Goal: Task Accomplishment & Management: Use online tool/utility

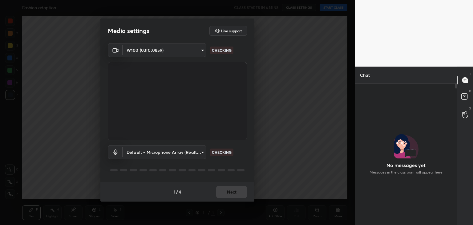
scroll to position [74, 100]
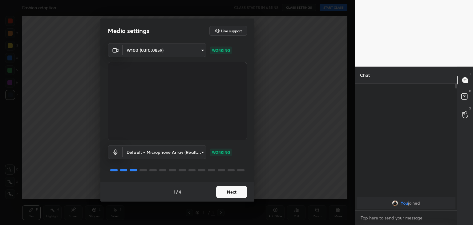
click at [232, 196] on button "Next" at bounding box center [231, 192] width 31 height 12
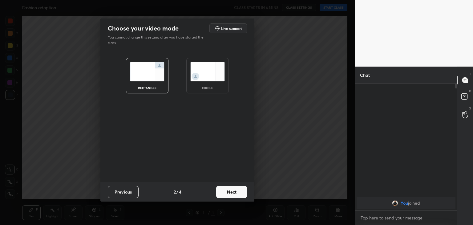
click at [221, 87] on div "circle" at bounding box center [207, 75] width 43 height 35
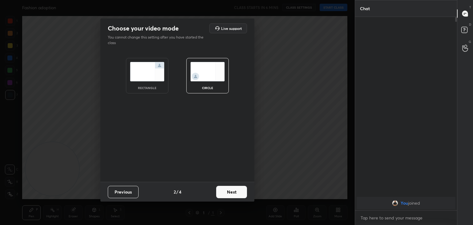
scroll to position [140, 100]
click at [230, 191] on button "Next" at bounding box center [231, 192] width 31 height 12
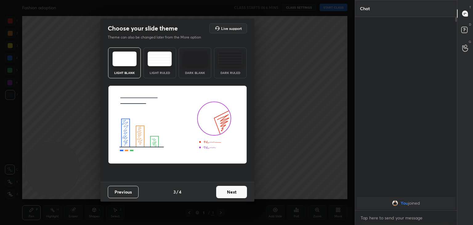
click at [228, 194] on button "Next" at bounding box center [231, 192] width 31 height 12
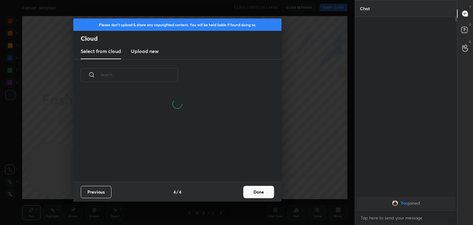
click at [144, 48] on h3 "Upload new" at bounding box center [145, 50] width 28 height 7
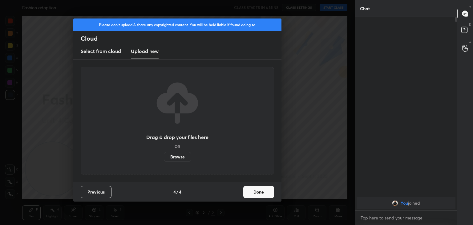
click at [179, 157] on label "Browse" at bounding box center [177, 157] width 27 height 10
click at [164, 157] on input "Browse" at bounding box center [164, 157] width 0 height 10
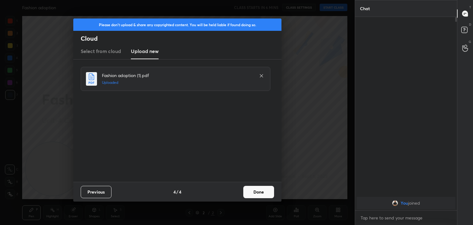
click at [250, 195] on button "Done" at bounding box center [258, 192] width 31 height 12
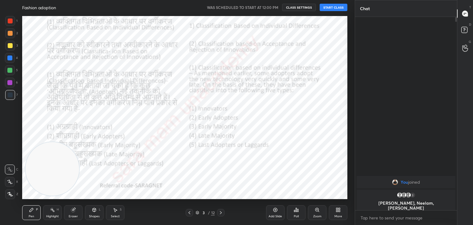
click at [336, 10] on button "START CLASS" at bounding box center [334, 7] width 28 height 7
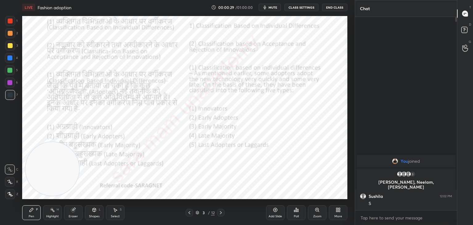
click at [187, 213] on icon at bounding box center [189, 212] width 5 height 5
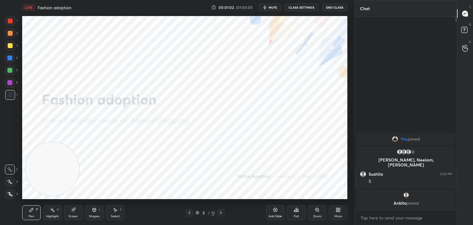
click at [12, 191] on div at bounding box center [10, 194] width 10 height 10
click at [12, 19] on div at bounding box center [10, 20] width 5 height 5
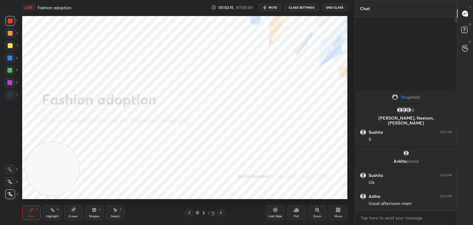
click at [221, 212] on icon at bounding box center [221, 212] width 2 height 3
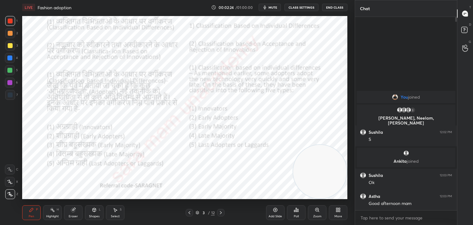
click at [220, 211] on icon at bounding box center [220, 212] width 5 height 5
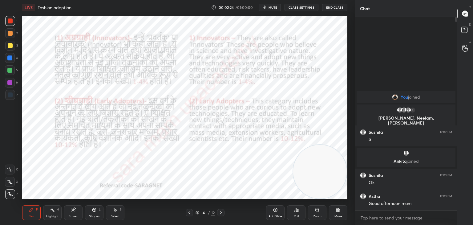
click at [222, 212] on icon at bounding box center [220, 212] width 5 height 5
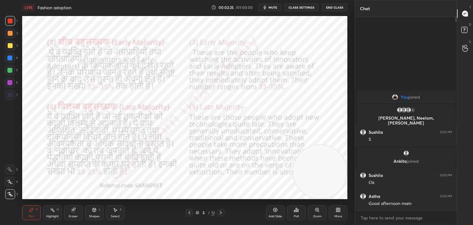
click at [222, 212] on icon at bounding box center [220, 212] width 5 height 5
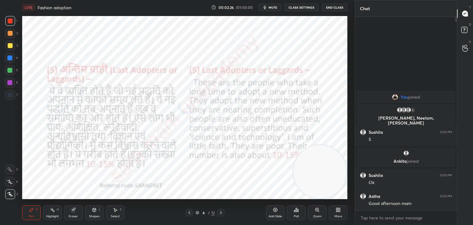
click at [220, 213] on icon at bounding box center [220, 212] width 5 height 5
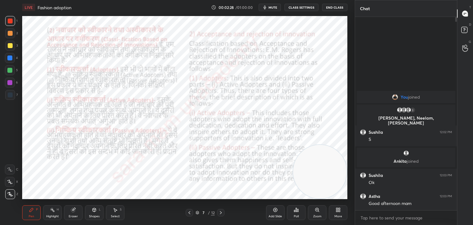
click at [220, 210] on div at bounding box center [220, 212] width 7 height 7
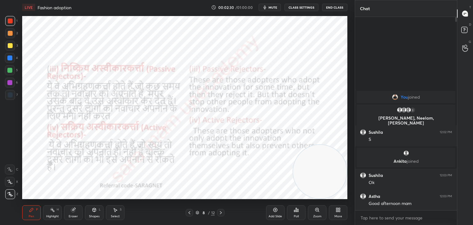
click at [221, 213] on icon at bounding box center [221, 212] width 2 height 3
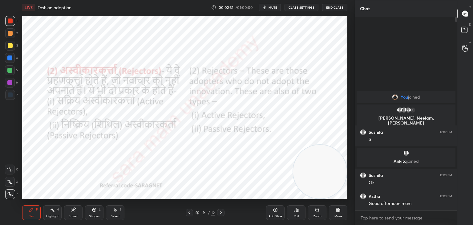
click at [221, 213] on icon at bounding box center [220, 212] width 5 height 5
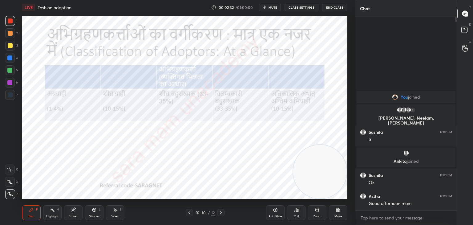
click at [221, 212] on icon at bounding box center [220, 212] width 5 height 5
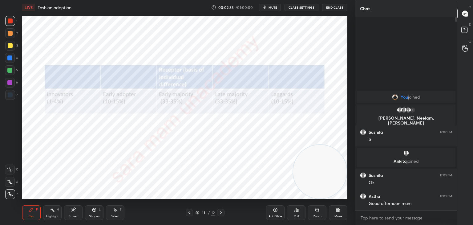
click at [220, 212] on icon at bounding box center [220, 212] width 5 height 5
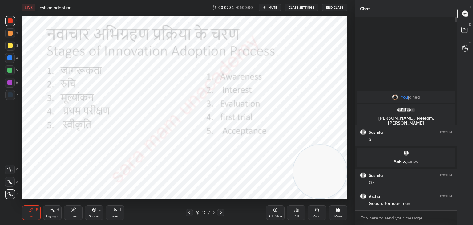
click at [221, 212] on icon at bounding box center [221, 212] width 2 height 3
click at [191, 211] on icon at bounding box center [189, 212] width 5 height 5
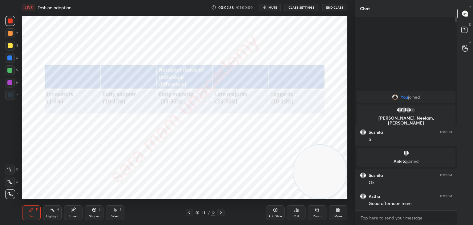
click at [190, 213] on icon at bounding box center [189, 212] width 5 height 5
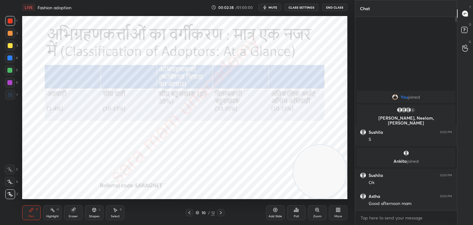
click at [190, 213] on icon at bounding box center [189, 212] width 5 height 5
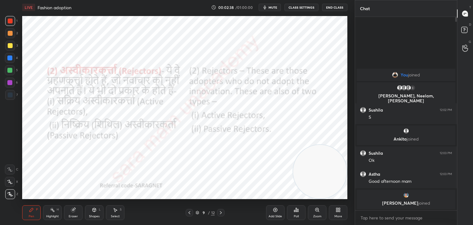
click at [190, 212] on icon at bounding box center [189, 212] width 5 height 5
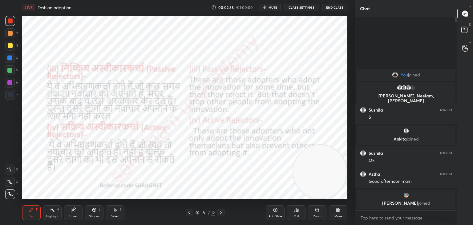
click at [191, 213] on icon at bounding box center [189, 212] width 5 height 5
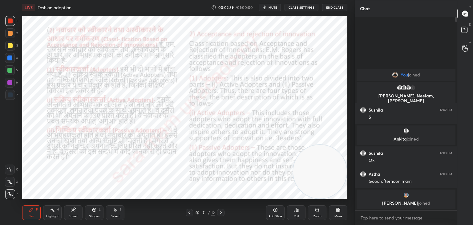
click at [191, 213] on icon at bounding box center [189, 212] width 5 height 5
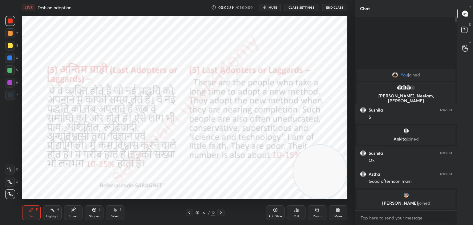
click at [191, 213] on icon at bounding box center [189, 212] width 5 height 5
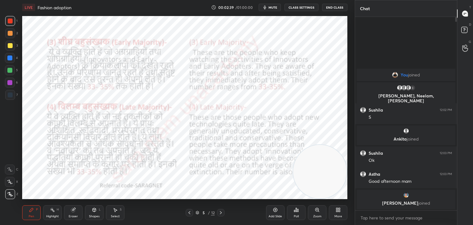
click at [191, 213] on icon at bounding box center [189, 212] width 5 height 5
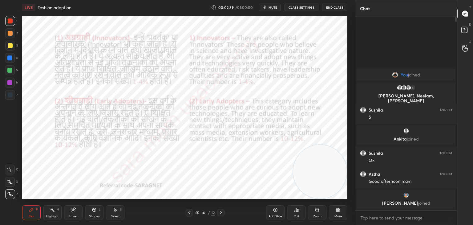
click at [191, 213] on icon at bounding box center [189, 212] width 5 height 5
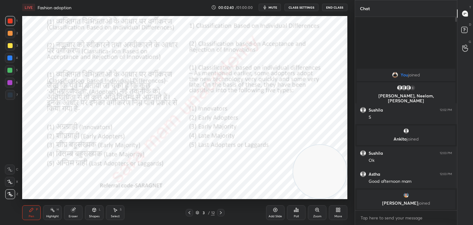
click at [192, 213] on div at bounding box center [189, 212] width 7 height 7
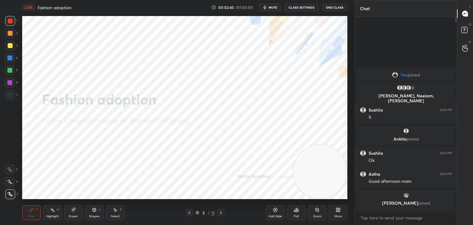
click at [192, 212] on div at bounding box center [189, 212] width 7 height 7
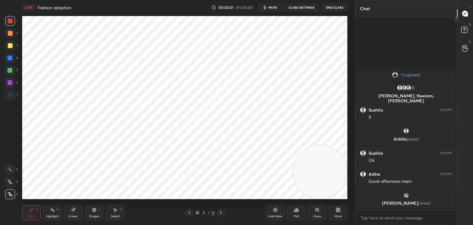
click at [220, 211] on icon at bounding box center [221, 212] width 2 height 3
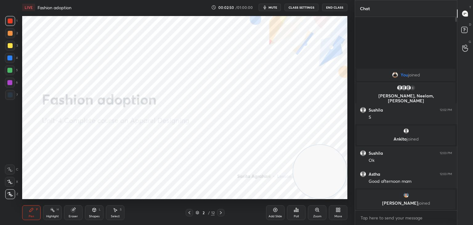
click at [220, 211] on icon at bounding box center [220, 212] width 5 height 5
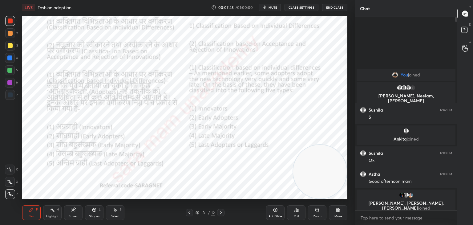
click at [221, 211] on icon at bounding box center [220, 212] width 5 height 5
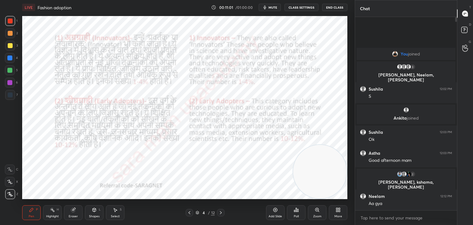
click at [273, 212] on div "Add Slide" at bounding box center [275, 212] width 18 height 15
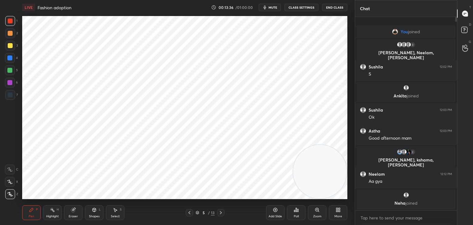
click at [190, 214] on icon at bounding box center [189, 212] width 5 height 5
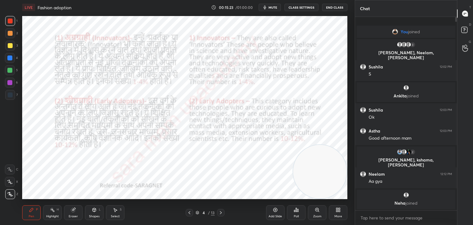
click at [221, 211] on icon at bounding box center [220, 212] width 5 height 5
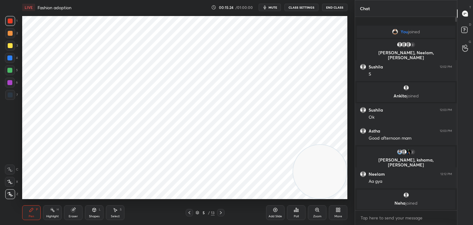
click at [221, 211] on icon at bounding box center [220, 212] width 5 height 5
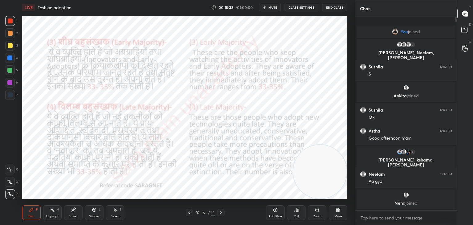
click at [191, 211] on icon at bounding box center [189, 212] width 5 height 5
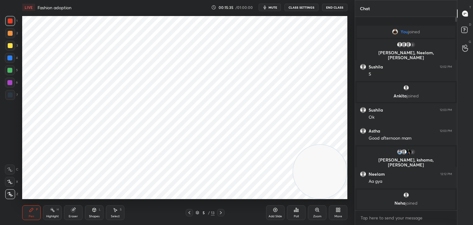
click at [190, 213] on icon at bounding box center [189, 212] width 5 height 5
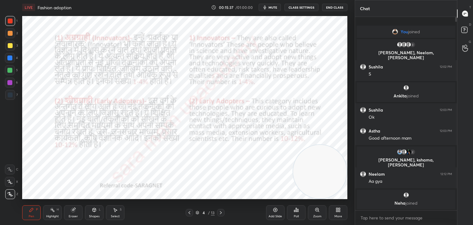
click at [222, 213] on icon at bounding box center [220, 212] width 5 height 5
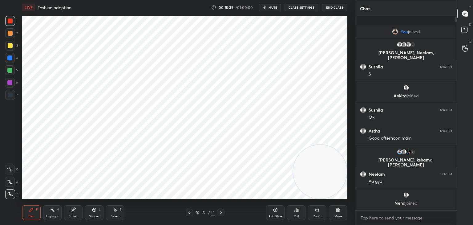
click at [220, 213] on icon at bounding box center [220, 212] width 5 height 5
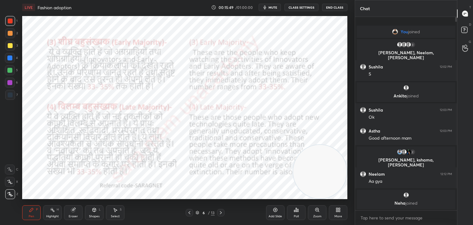
click at [274, 211] on icon at bounding box center [275, 210] width 4 height 4
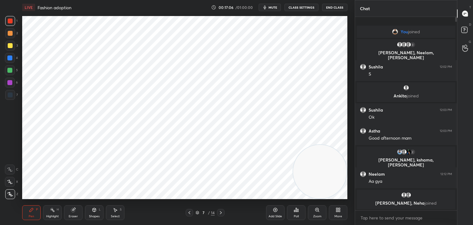
click at [188, 212] on icon at bounding box center [189, 212] width 5 height 5
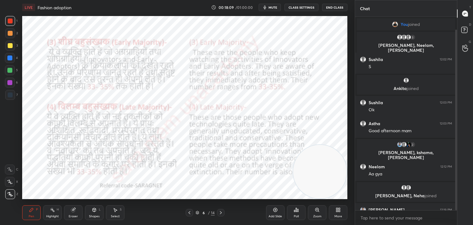
scroll to position [14, 0]
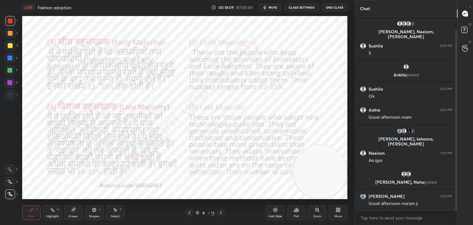
drag, startPoint x: 456, startPoint y: 183, endPoint x: 462, endPoint y: 204, distance: 21.7
click at [462, 204] on div "Chat You joined 3 Sushila, [PERSON_NAME], [PERSON_NAME] & 3 others joined [PERS…" at bounding box center [414, 112] width 118 height 225
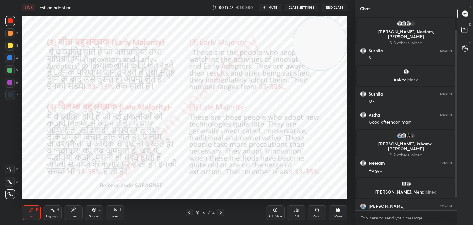
scroll to position [46, 0]
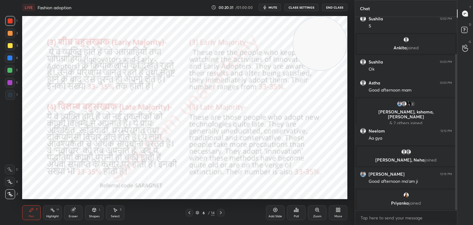
click at [220, 212] on icon at bounding box center [220, 212] width 5 height 5
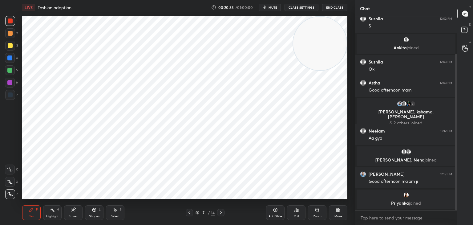
click at [221, 213] on icon at bounding box center [220, 212] width 5 height 5
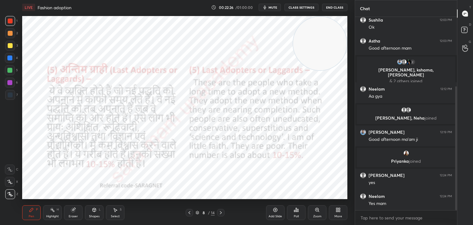
scroll to position [108, 0]
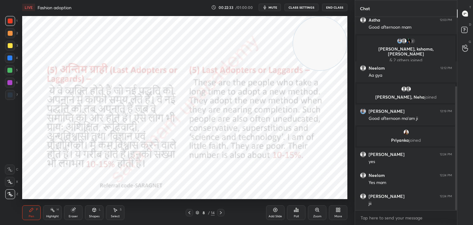
click at [221, 212] on icon at bounding box center [221, 212] width 2 height 3
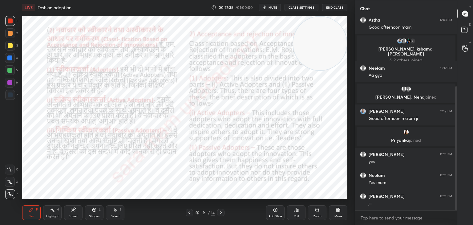
click at [222, 212] on icon at bounding box center [220, 212] width 5 height 5
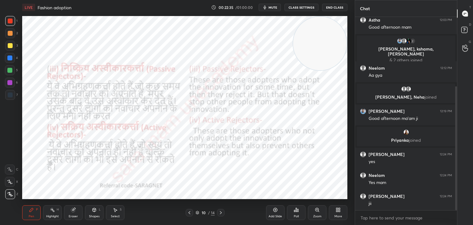
click at [222, 212] on icon at bounding box center [220, 212] width 5 height 5
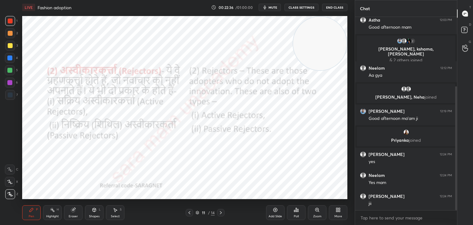
click at [222, 213] on icon at bounding box center [220, 212] width 5 height 5
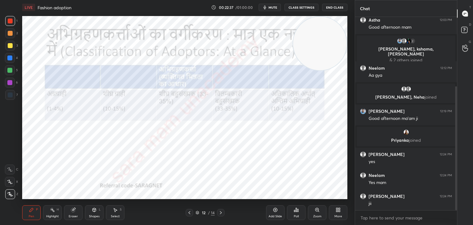
click at [222, 211] on icon at bounding box center [220, 212] width 5 height 5
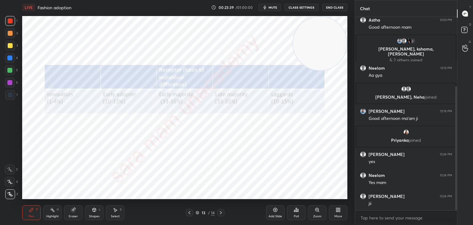
click at [190, 213] on icon at bounding box center [189, 212] width 5 height 5
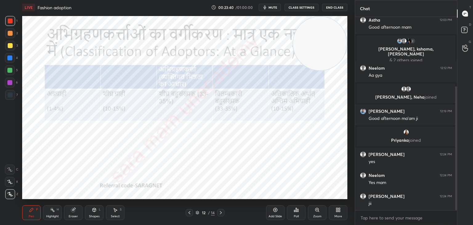
click at [189, 213] on icon at bounding box center [189, 212] width 2 height 3
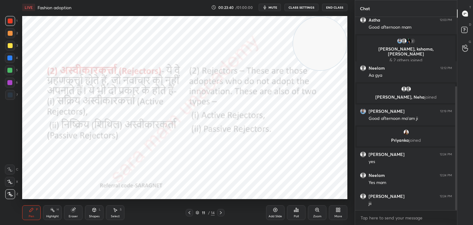
click at [189, 213] on icon at bounding box center [189, 212] width 5 height 5
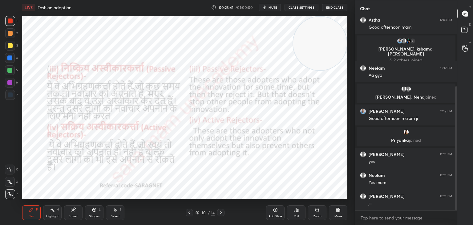
click at [190, 211] on icon at bounding box center [189, 212] width 5 height 5
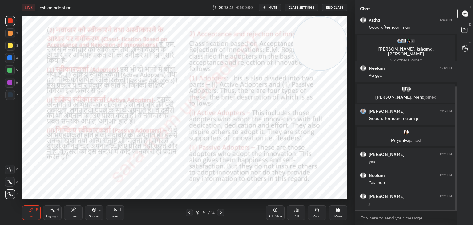
click at [189, 211] on icon at bounding box center [189, 212] width 5 height 5
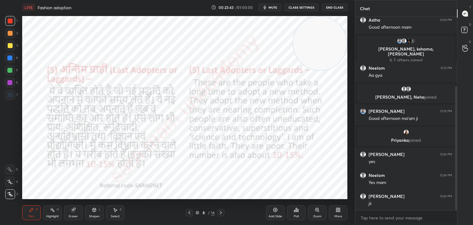
click at [189, 211] on icon at bounding box center [189, 212] width 5 height 5
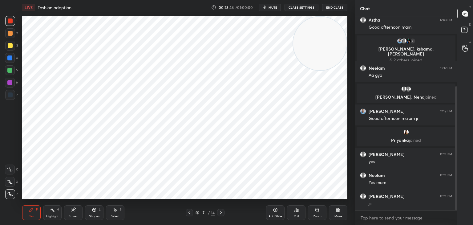
click at [222, 213] on icon at bounding box center [220, 212] width 5 height 5
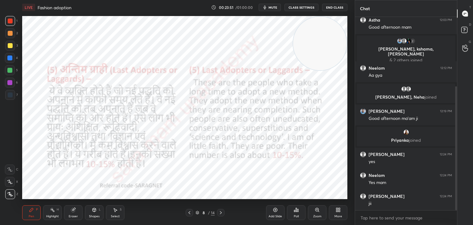
click at [279, 211] on div "Add Slide" at bounding box center [275, 212] width 18 height 15
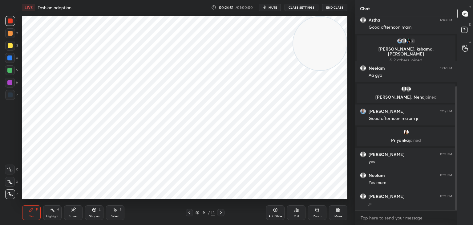
click at [190, 212] on icon at bounding box center [189, 212] width 2 height 3
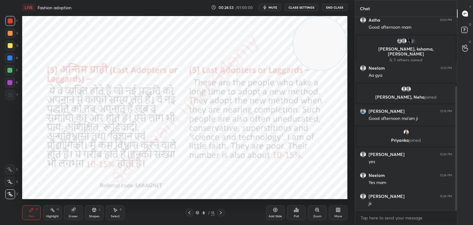
click at [220, 213] on icon at bounding box center [220, 212] width 5 height 5
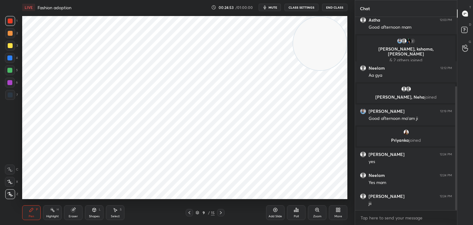
click at [221, 213] on icon at bounding box center [220, 212] width 5 height 5
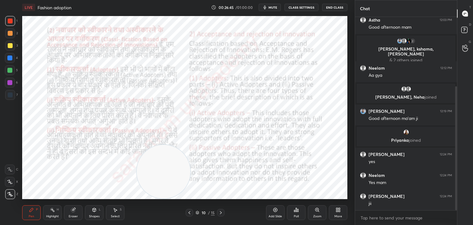
click at [277, 212] on icon at bounding box center [275, 209] width 5 height 5
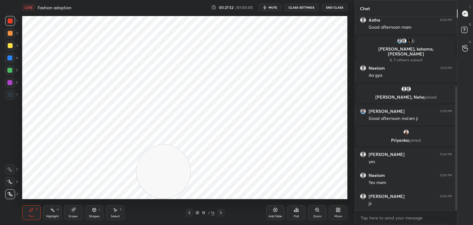
click at [188, 212] on icon at bounding box center [189, 212] width 5 height 5
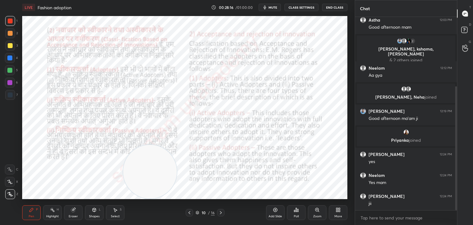
scroll to position [129, 0]
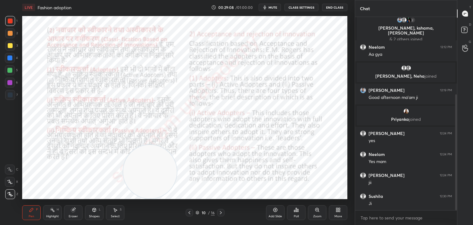
click at [221, 212] on icon at bounding box center [220, 212] width 5 height 5
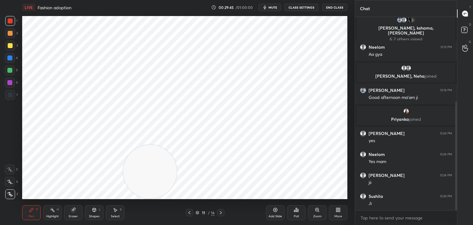
scroll to position [150, 0]
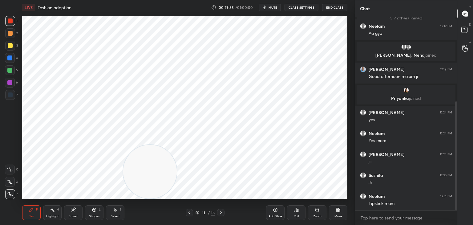
click at [190, 212] on icon at bounding box center [189, 212] width 2 height 3
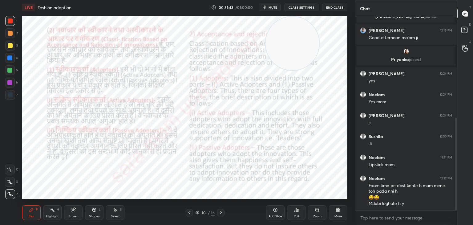
scroll to position [210, 0]
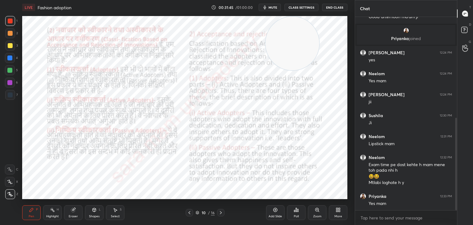
click at [221, 210] on div at bounding box center [220, 212] width 7 height 7
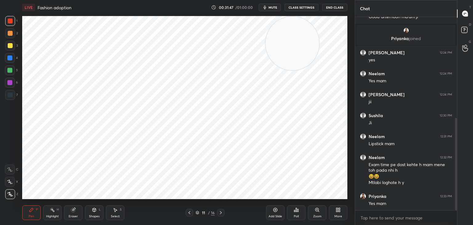
click at [221, 212] on icon at bounding box center [220, 212] width 5 height 5
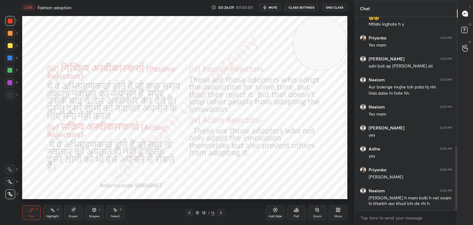
scroll to position [389, 0]
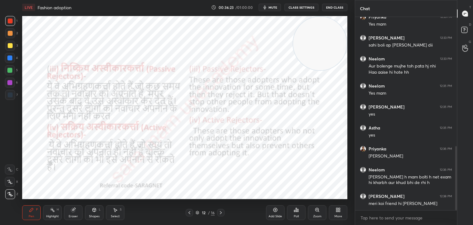
click at [222, 211] on icon at bounding box center [220, 212] width 5 height 5
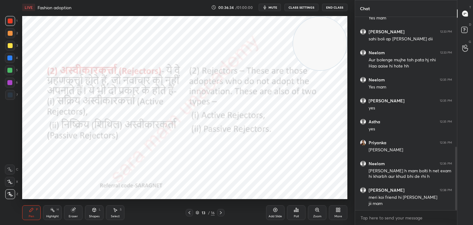
scroll to position [416, 0]
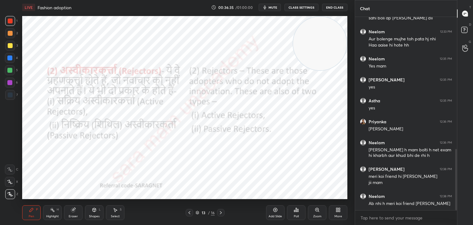
click at [221, 210] on div at bounding box center [220, 212] width 7 height 7
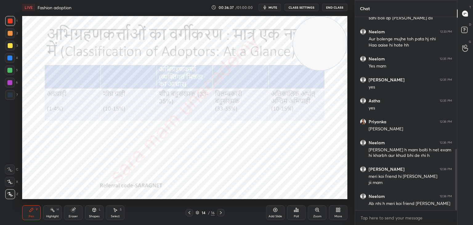
click at [222, 214] on icon at bounding box center [220, 212] width 5 height 5
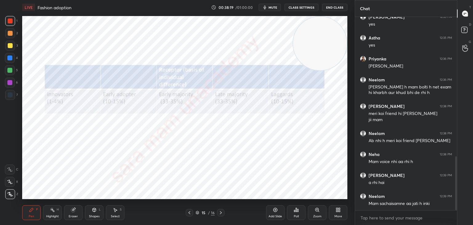
scroll to position [500, 0]
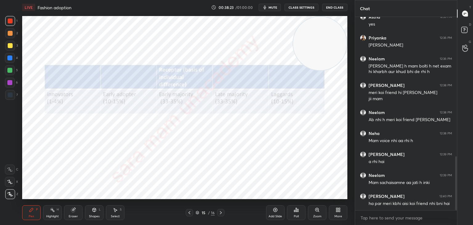
click at [221, 212] on icon at bounding box center [220, 212] width 5 height 5
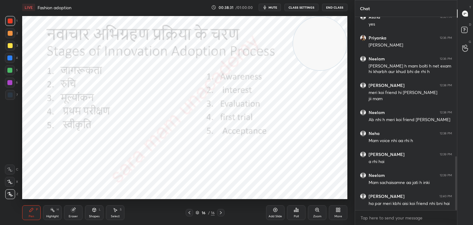
click at [190, 213] on icon at bounding box center [189, 212] width 5 height 5
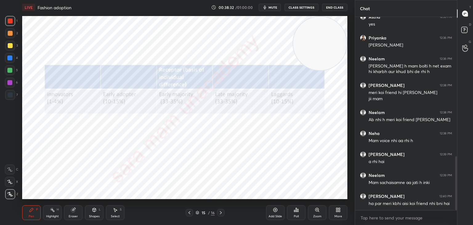
click at [190, 213] on icon at bounding box center [189, 212] width 5 height 5
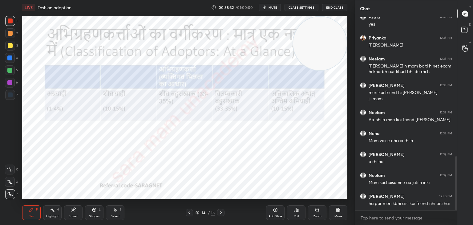
click at [190, 213] on icon at bounding box center [189, 212] width 5 height 5
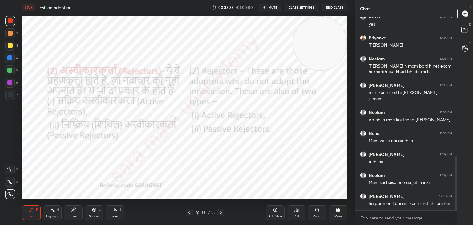
click at [189, 213] on icon at bounding box center [189, 212] width 5 height 5
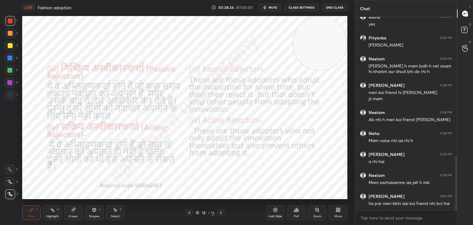
click at [189, 213] on icon at bounding box center [189, 212] width 2 height 3
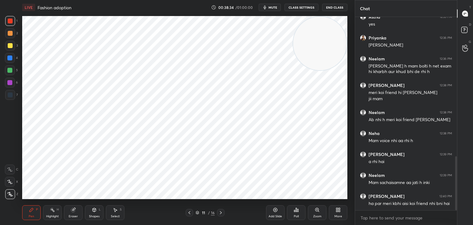
click at [190, 213] on icon at bounding box center [189, 212] width 5 height 5
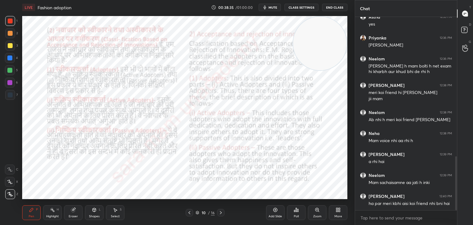
click at [190, 214] on icon at bounding box center [189, 212] width 5 height 5
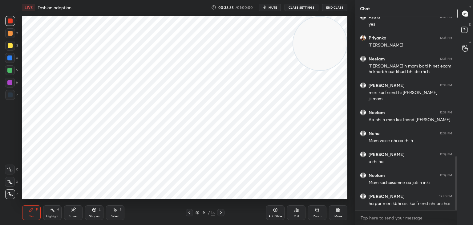
click at [191, 215] on icon at bounding box center [189, 212] width 5 height 5
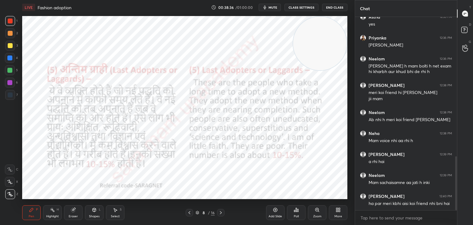
click at [191, 214] on icon at bounding box center [189, 212] width 5 height 5
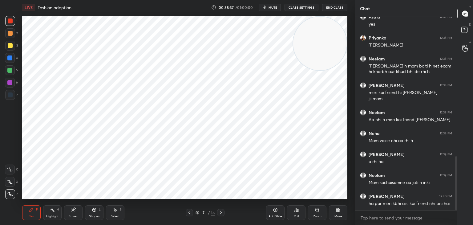
click at [191, 214] on icon at bounding box center [189, 212] width 5 height 5
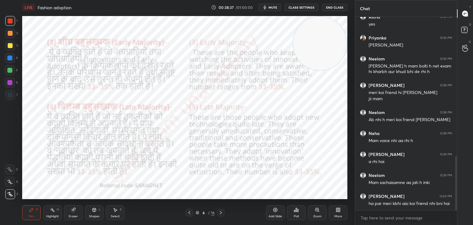
click at [191, 214] on icon at bounding box center [189, 212] width 5 height 5
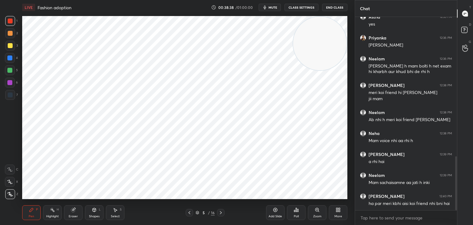
click at [190, 213] on icon at bounding box center [189, 212] width 5 height 5
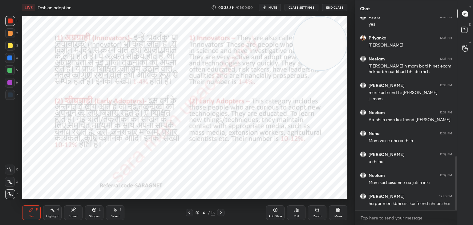
click at [191, 214] on icon at bounding box center [189, 212] width 5 height 5
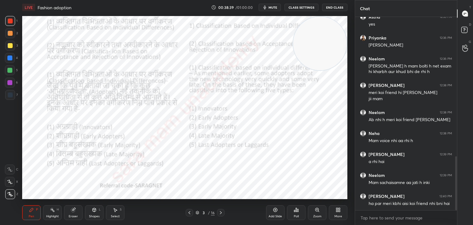
click at [191, 215] on icon at bounding box center [189, 212] width 5 height 5
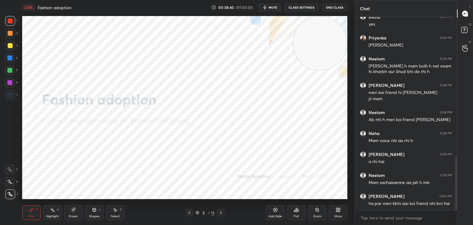
click at [219, 213] on icon at bounding box center [220, 212] width 5 height 5
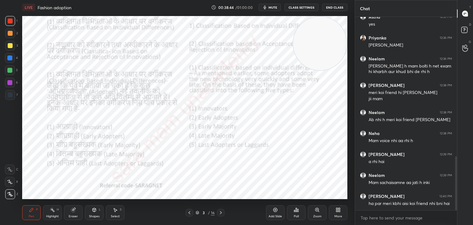
click at [221, 212] on icon at bounding box center [220, 212] width 5 height 5
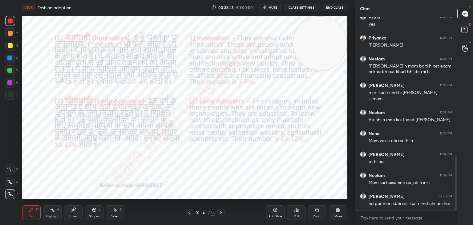
click at [219, 213] on icon at bounding box center [220, 212] width 5 height 5
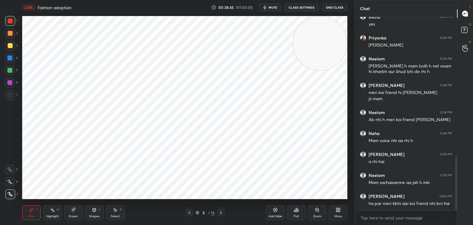
click at [219, 213] on icon at bounding box center [220, 212] width 5 height 5
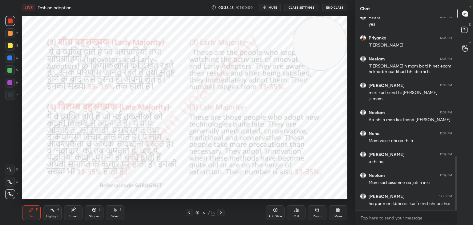
click at [219, 214] on icon at bounding box center [220, 212] width 5 height 5
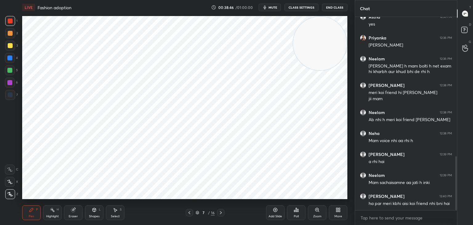
click at [218, 213] on icon at bounding box center [220, 212] width 5 height 5
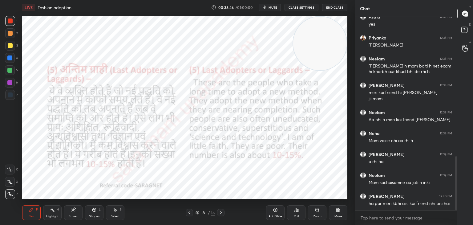
click at [219, 213] on icon at bounding box center [220, 212] width 5 height 5
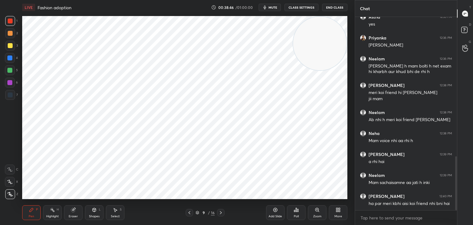
click at [219, 213] on icon at bounding box center [220, 212] width 5 height 5
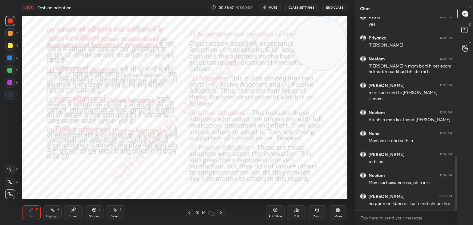
click at [219, 213] on icon at bounding box center [220, 212] width 5 height 5
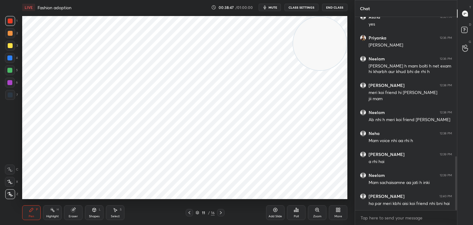
click at [219, 213] on icon at bounding box center [220, 212] width 5 height 5
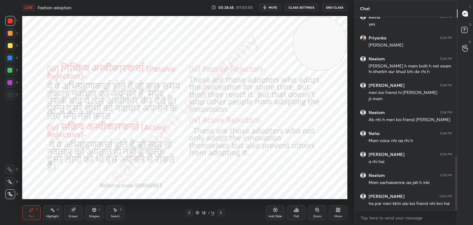
click at [219, 214] on icon at bounding box center [220, 212] width 5 height 5
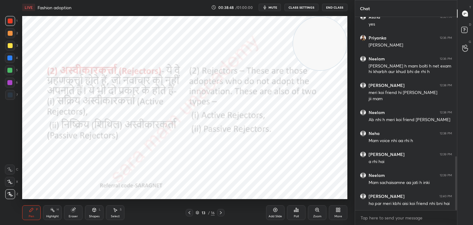
click at [219, 214] on icon at bounding box center [220, 212] width 5 height 5
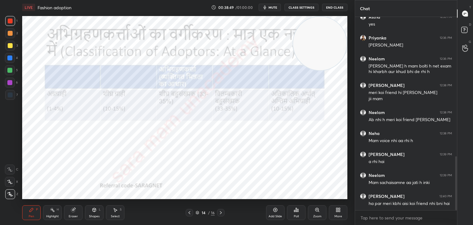
click at [220, 213] on icon at bounding box center [220, 212] width 5 height 5
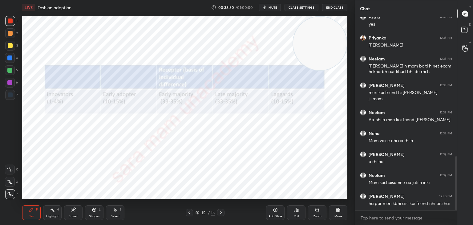
click at [219, 212] on icon at bounding box center [220, 212] width 5 height 5
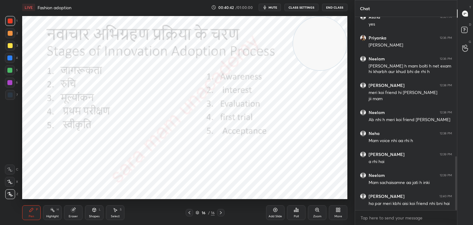
scroll to position [521, 0]
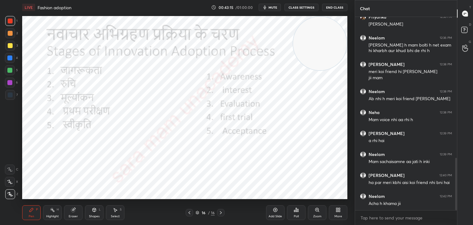
click at [220, 212] on icon at bounding box center [220, 212] width 5 height 5
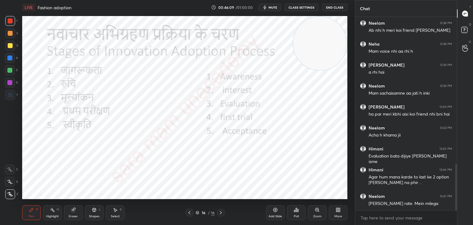
scroll to position [610, 0]
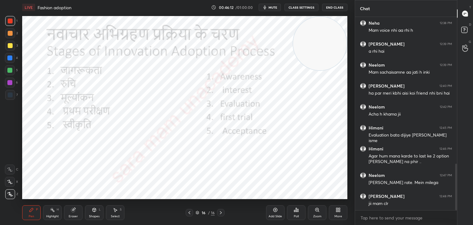
click at [222, 211] on icon at bounding box center [220, 212] width 5 height 5
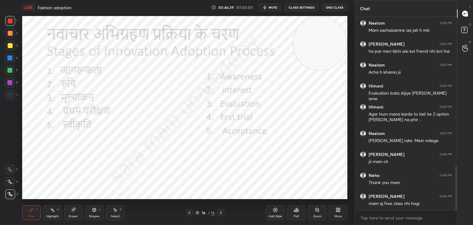
scroll to position [673, 0]
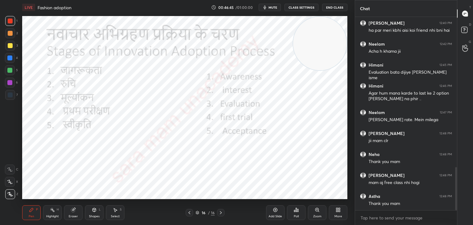
click at [121, 215] on div "Select S" at bounding box center [115, 212] width 18 height 15
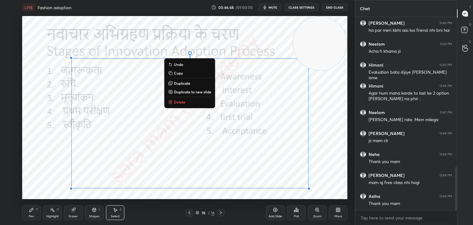
click at [175, 103] on p "Delete" at bounding box center [179, 101] width 11 height 5
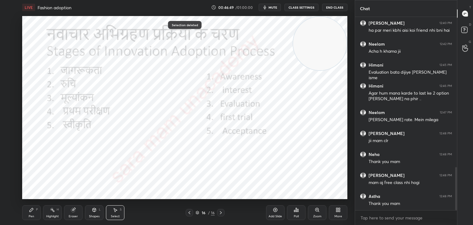
click at [32, 212] on div "Pen P" at bounding box center [31, 212] width 18 height 15
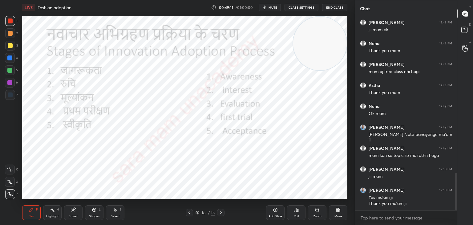
scroll to position [805, 0]
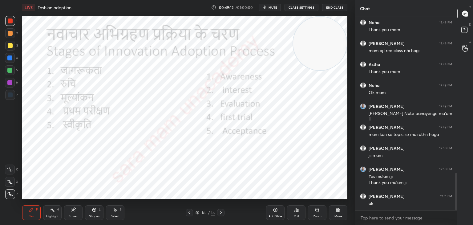
click at [339, 7] on button "End Class" at bounding box center [334, 7] width 25 height 7
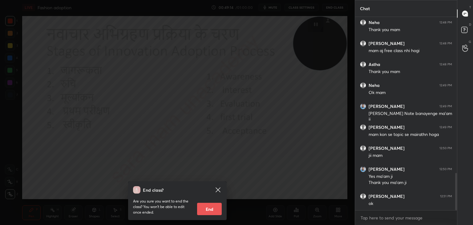
click at [251, 156] on div "End class? Are you sure you want to end the class? You won’t be able to edit on…" at bounding box center [177, 112] width 355 height 225
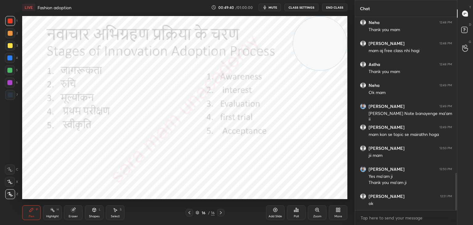
click at [339, 8] on button "End Class" at bounding box center [334, 7] width 25 height 7
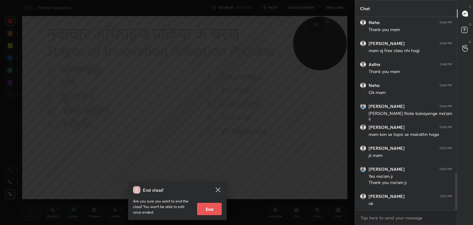
click at [208, 209] on button "End" at bounding box center [209, 209] width 25 height 12
type textarea "x"
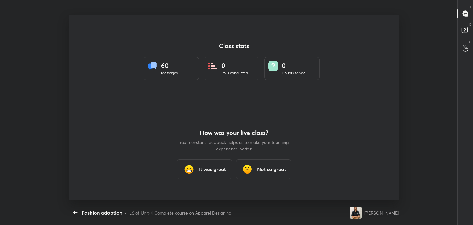
scroll to position [0, 0]
click at [209, 169] on h3 "It was great" at bounding box center [212, 168] width 27 height 7
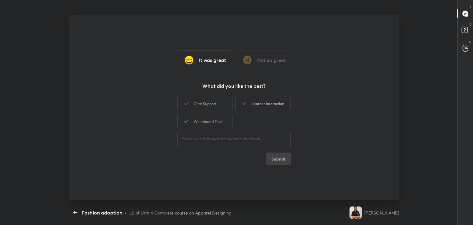
click at [214, 101] on div "Chat Support" at bounding box center [204, 103] width 55 height 15
click at [253, 107] on div "Learner Interaction" at bounding box center [262, 103] width 55 height 15
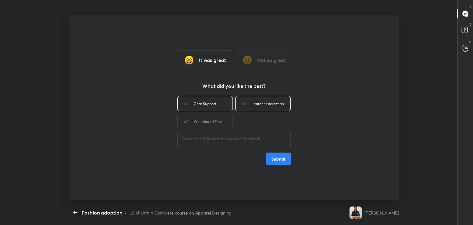
click at [218, 125] on div "Whiteboard Tools" at bounding box center [204, 121] width 55 height 15
click at [278, 160] on button "Submit" at bounding box center [278, 158] width 25 height 12
